Goal: Task Accomplishment & Management: Complete application form

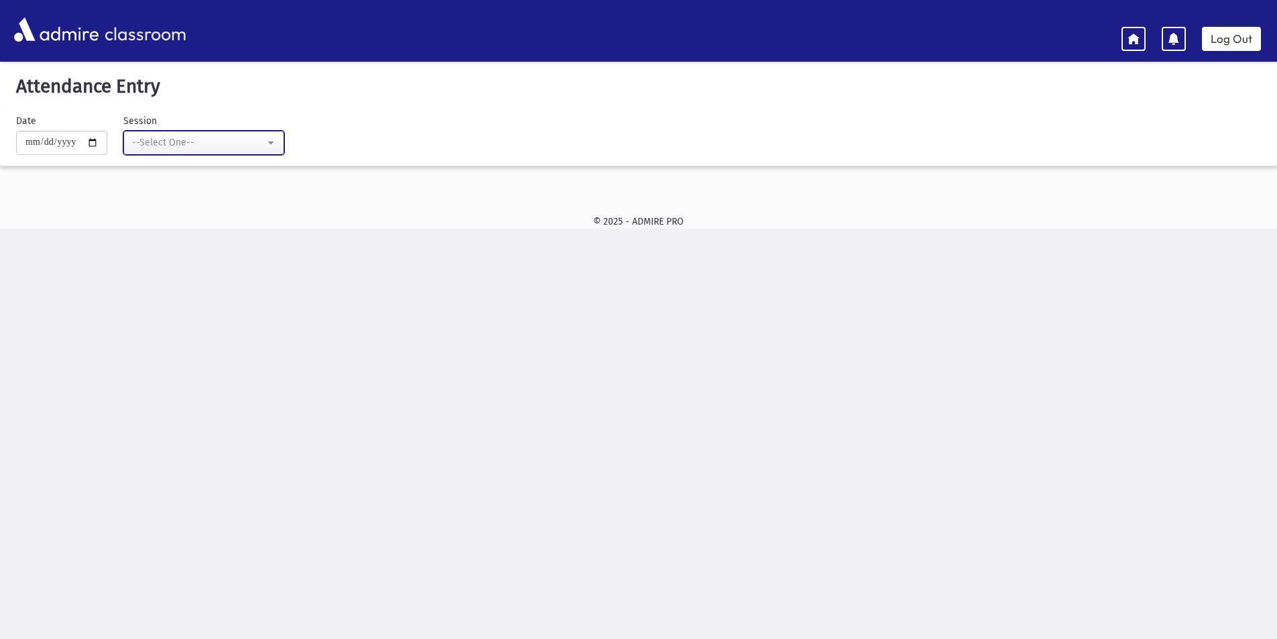
click at [222, 148] on div "--Select One--" at bounding box center [198, 142] width 133 height 14
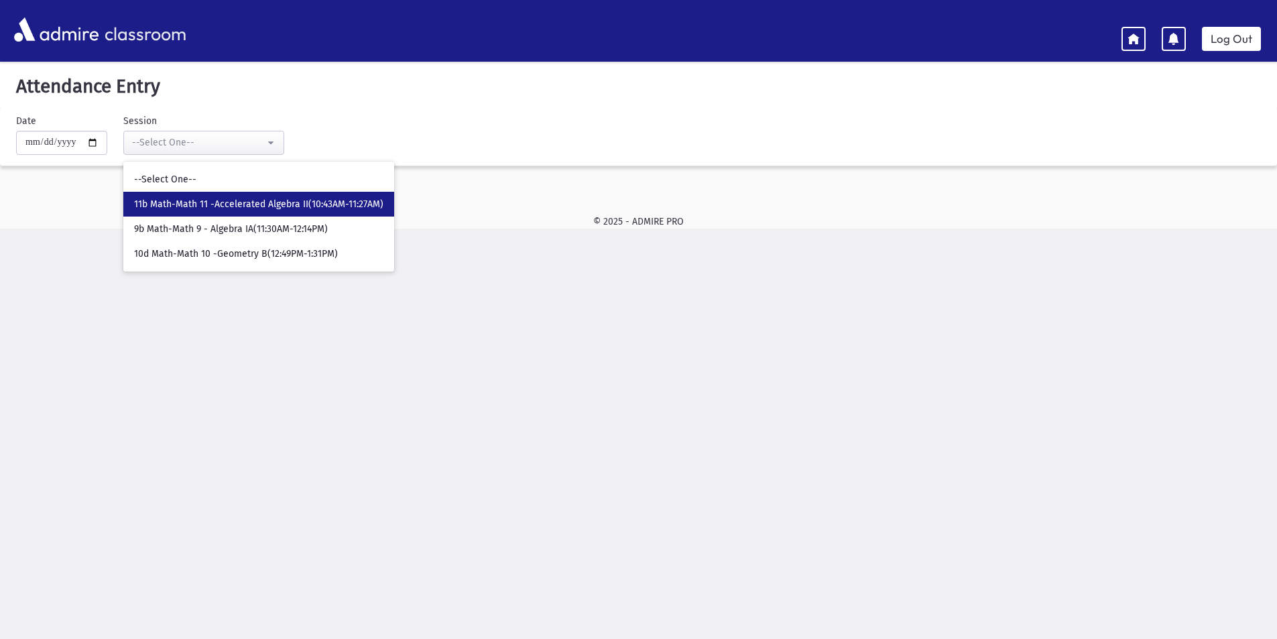
click at [221, 204] on span "11b Math-Math 11 -Accelerated Algebra II(10:43AM-11:27AM)" at bounding box center [258, 204] width 249 height 13
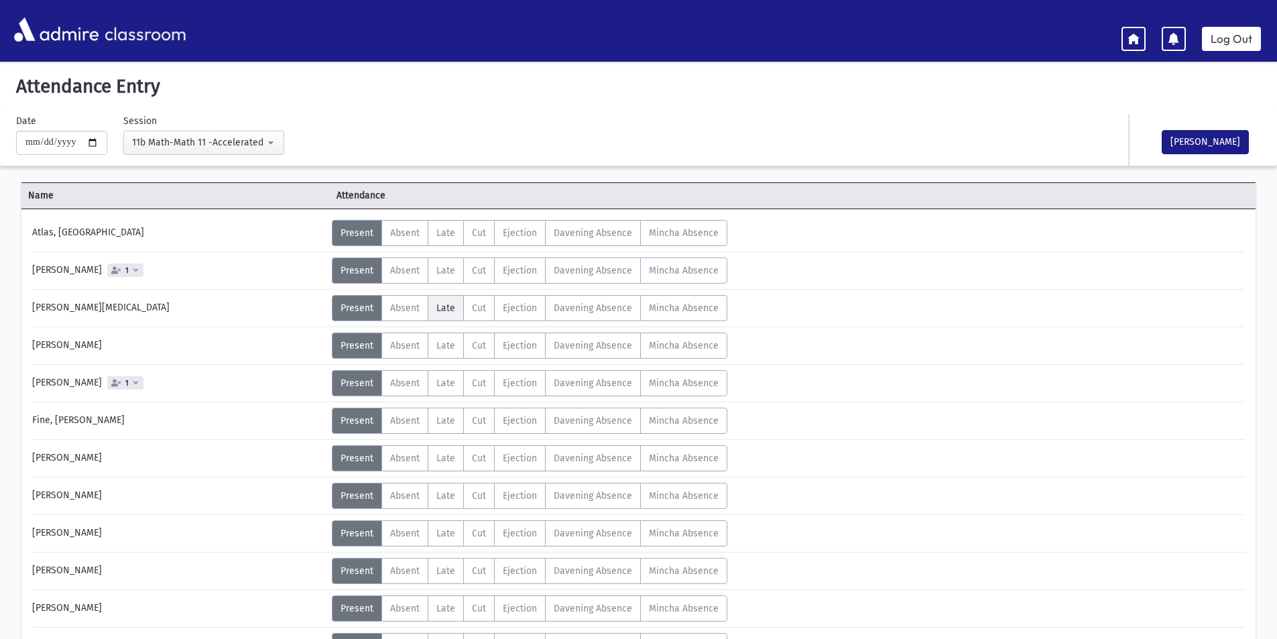
click at [436, 302] on span "Late" at bounding box center [445, 307] width 19 height 11
click at [772, 162] on div "**********" at bounding box center [631, 140] width 1277 height 52
drag, startPoint x: 364, startPoint y: 309, endPoint x: 456, endPoint y: 259, distance: 104.4
click at [365, 308] on span "Present" at bounding box center [357, 307] width 33 height 11
drag, startPoint x: 1207, startPoint y: 139, endPoint x: 1203, endPoint y: 121, distance: 18.5
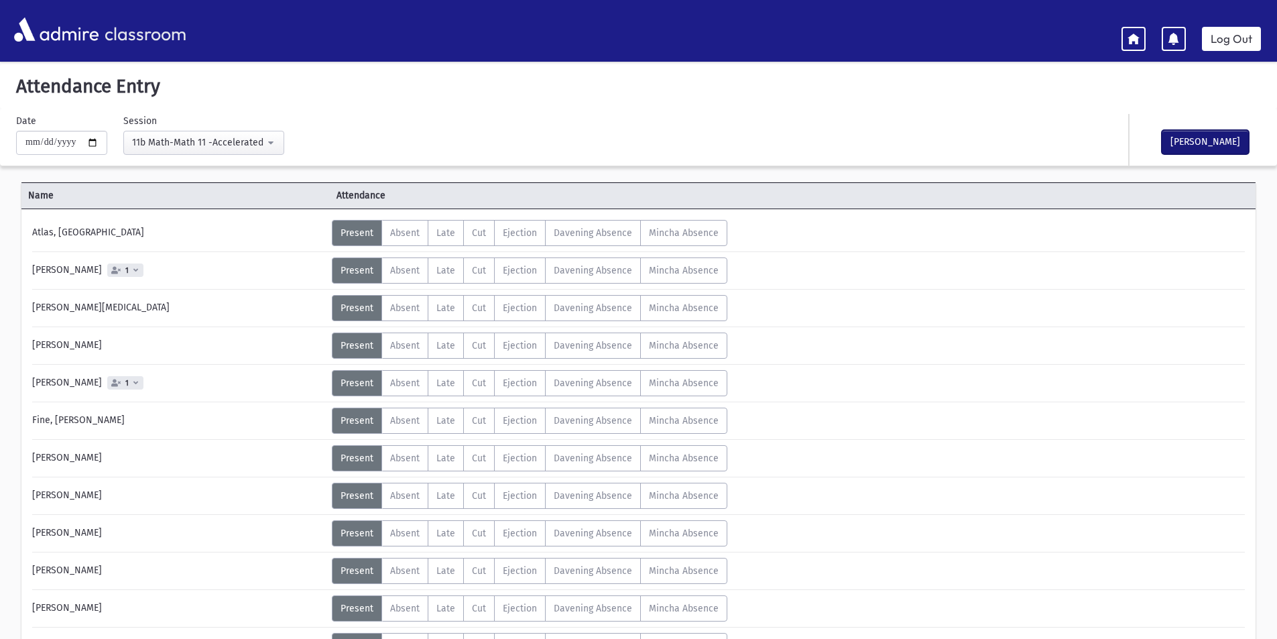
click at [1205, 133] on button "[PERSON_NAME]" at bounding box center [1205, 142] width 87 height 24
drag, startPoint x: 247, startPoint y: 137, endPoint x: 248, endPoint y: 160, distance: 22.8
click at [247, 138] on div "11b Math-Math 11 -Accelerated Algebra II(10:43AM-11:27AM)" at bounding box center [198, 142] width 133 height 14
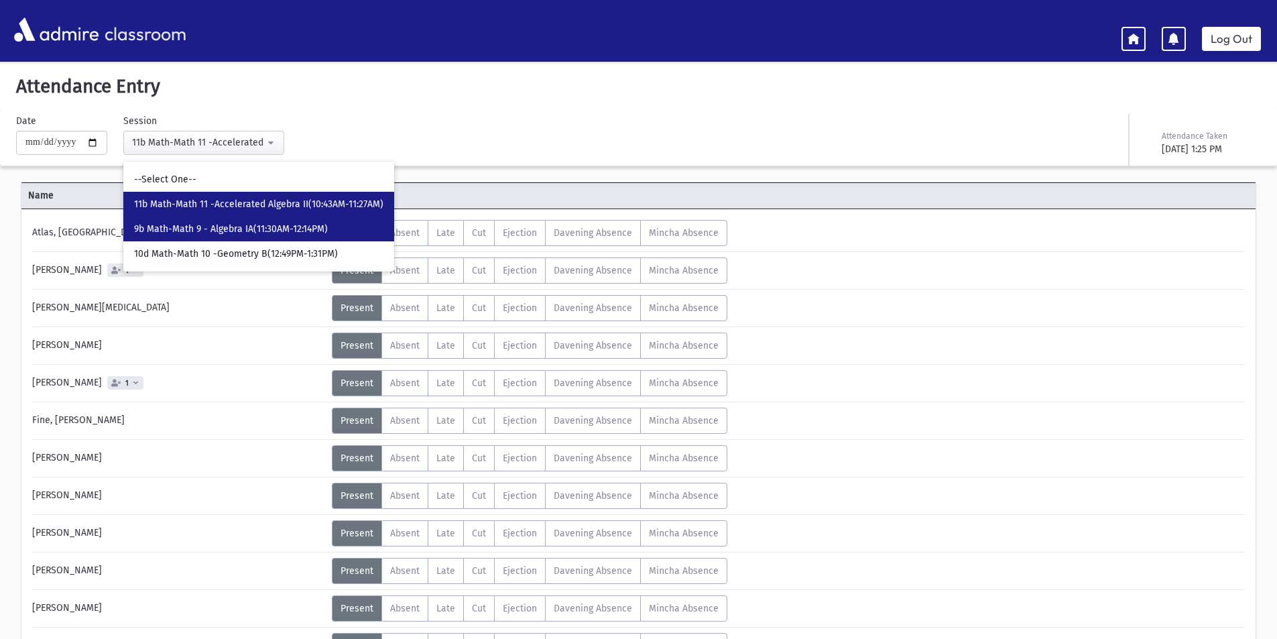
click at [258, 223] on span "9b Math-Math 9 - Algebra IA(11:30AM-12:14PM)" at bounding box center [231, 229] width 194 height 13
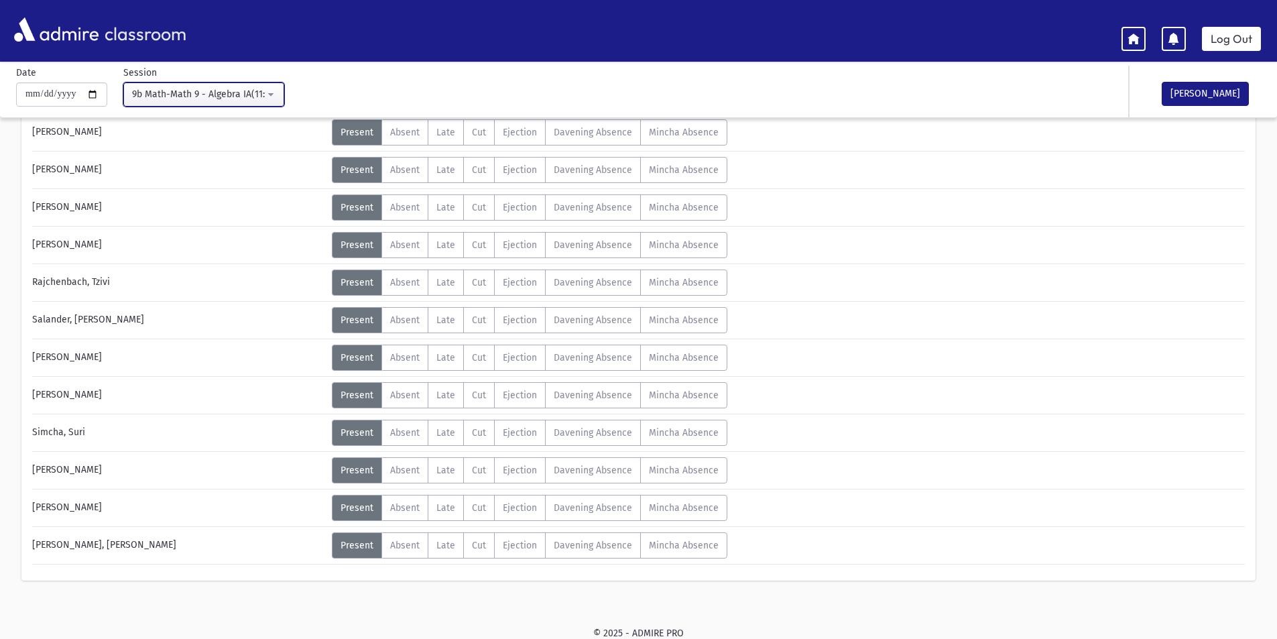
scroll to position [515, 0]
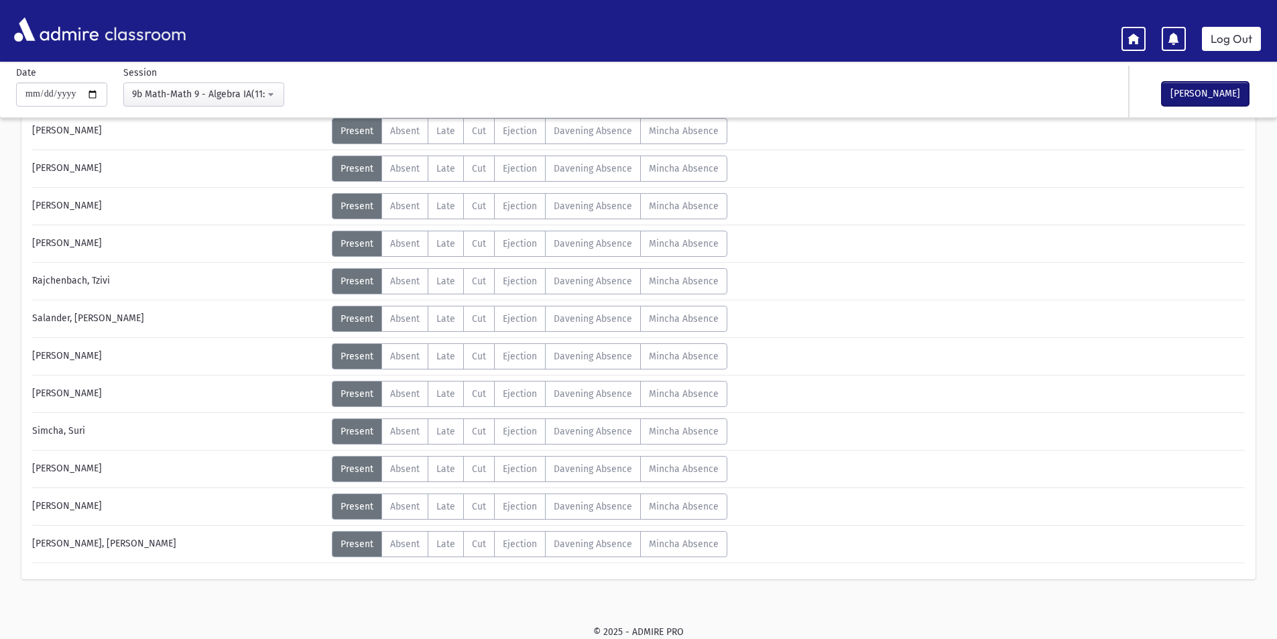
click at [1187, 87] on button "[PERSON_NAME]" at bounding box center [1205, 94] width 87 height 24
click at [251, 91] on div "9b Math-Math 9 - Algebra IA(11:30AM-12:14PM)" at bounding box center [198, 94] width 133 height 14
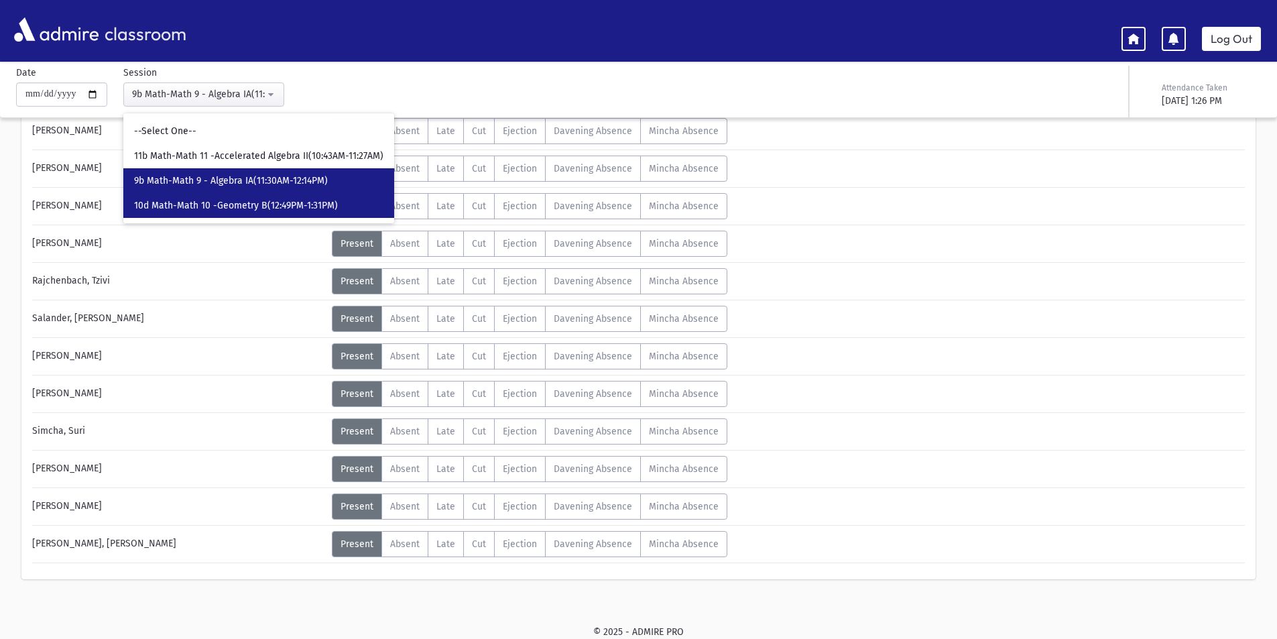
click at [273, 206] on span "10d Math-Math 10 -Geometry B(12:49PM-1:31PM)" at bounding box center [236, 205] width 204 height 13
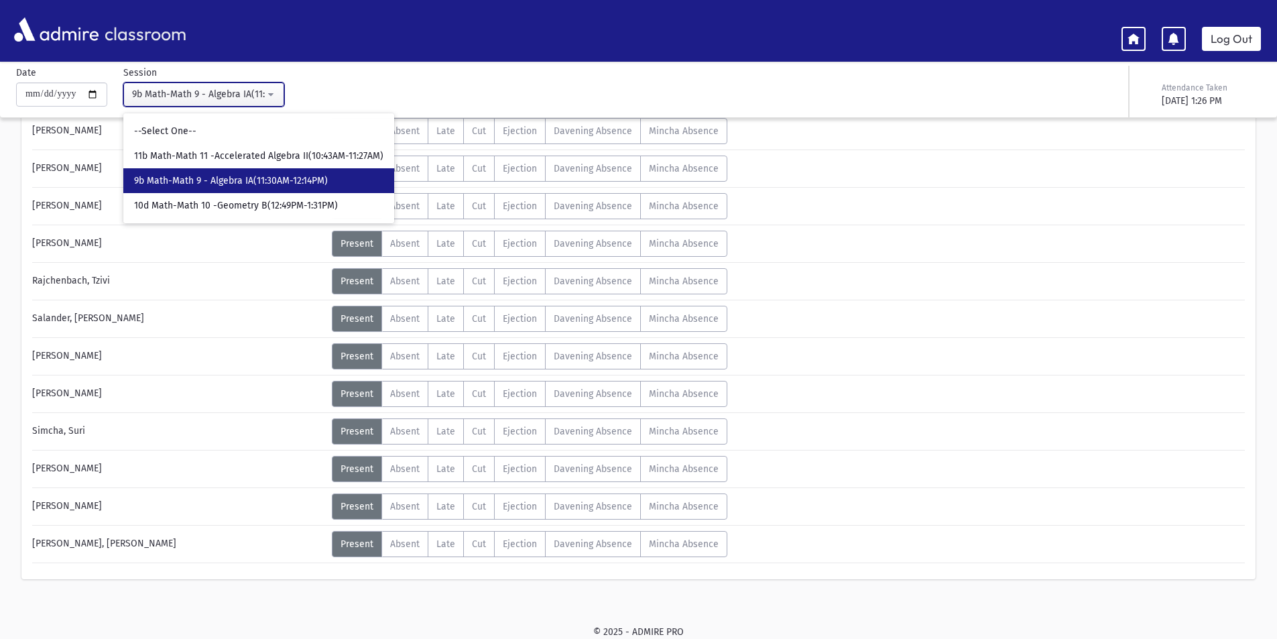
select select "****"
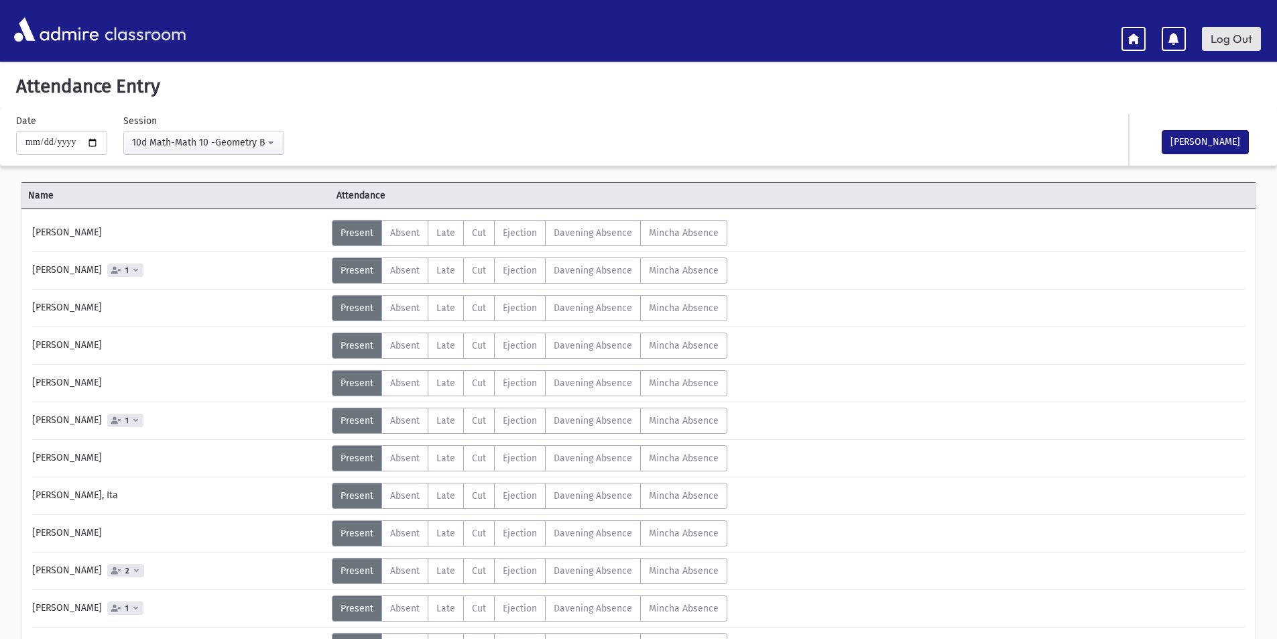
click at [1234, 31] on link "Log Out" at bounding box center [1231, 39] width 59 height 24
